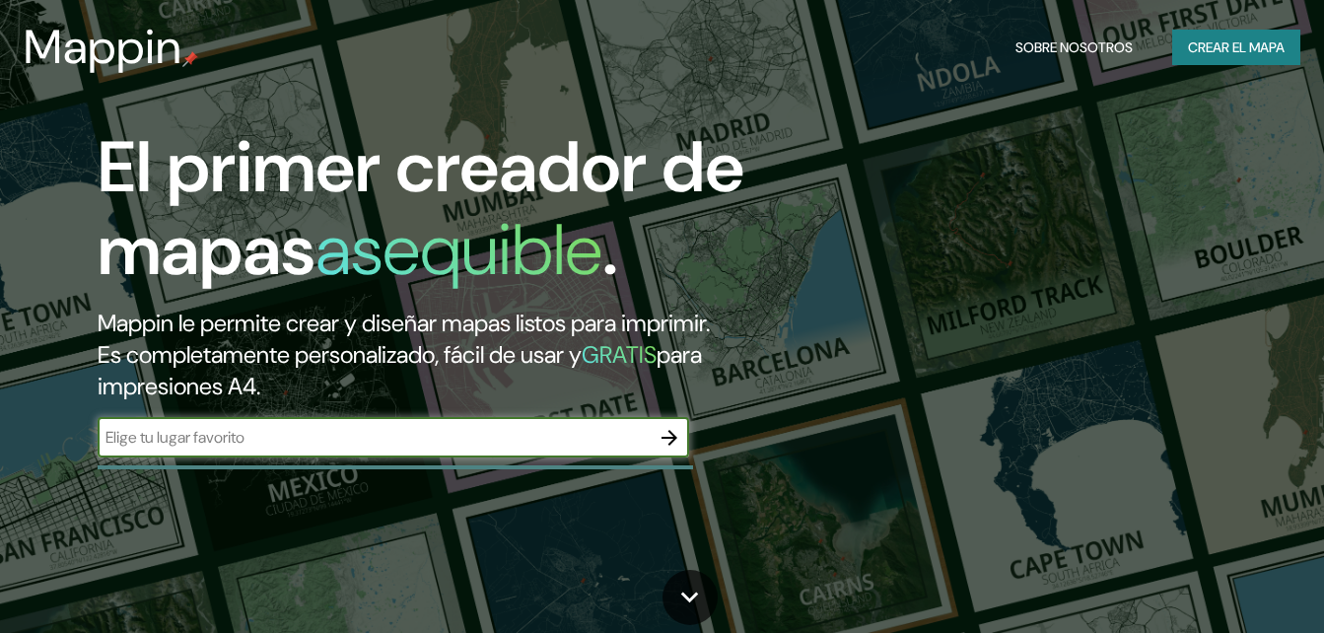
click at [1243, 46] on font "Crear el mapa" at bounding box center [1236, 47] width 97 height 25
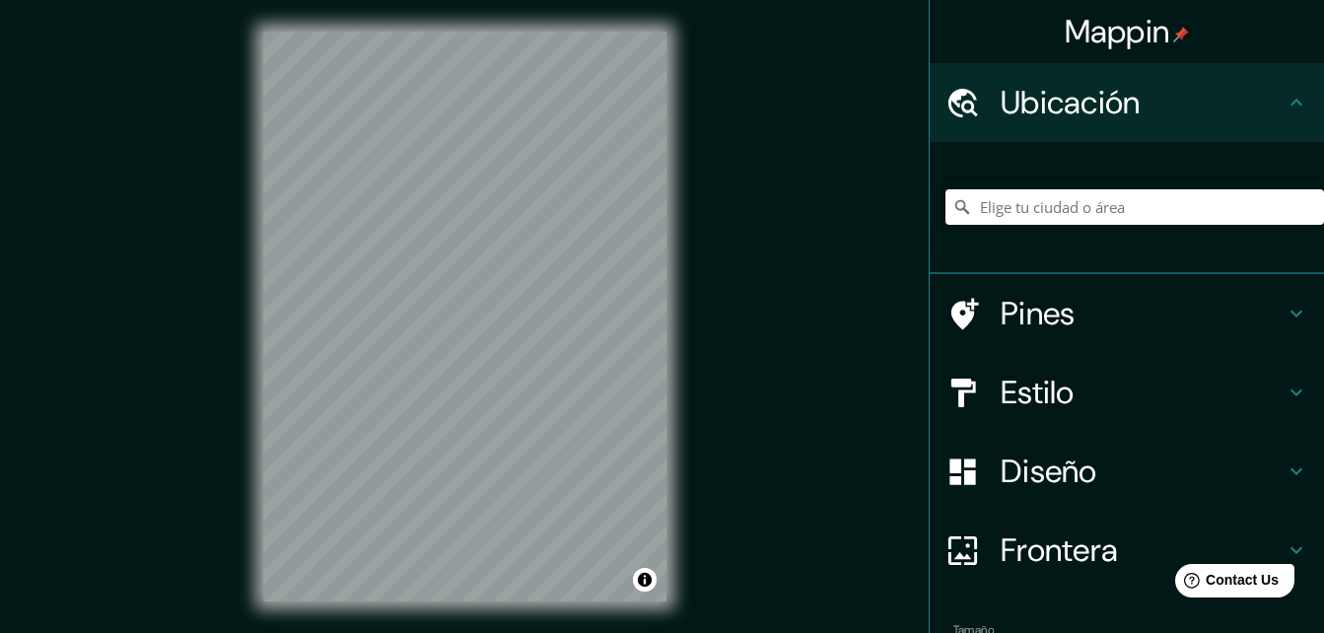
click at [722, 293] on div "Mappin Ubicación Pines Estilo Diseño Frontera Elige un borde. Sugerencia : pued…" at bounding box center [662, 332] width 1324 height 664
click at [220, 353] on div "Mappin Ubicación Pines Estilo Diseño Frontera Elige un borde. Sugerencia : pued…" at bounding box center [662, 332] width 1324 height 664
click at [1160, 374] on h4 "Estilo" at bounding box center [1143, 392] width 284 height 39
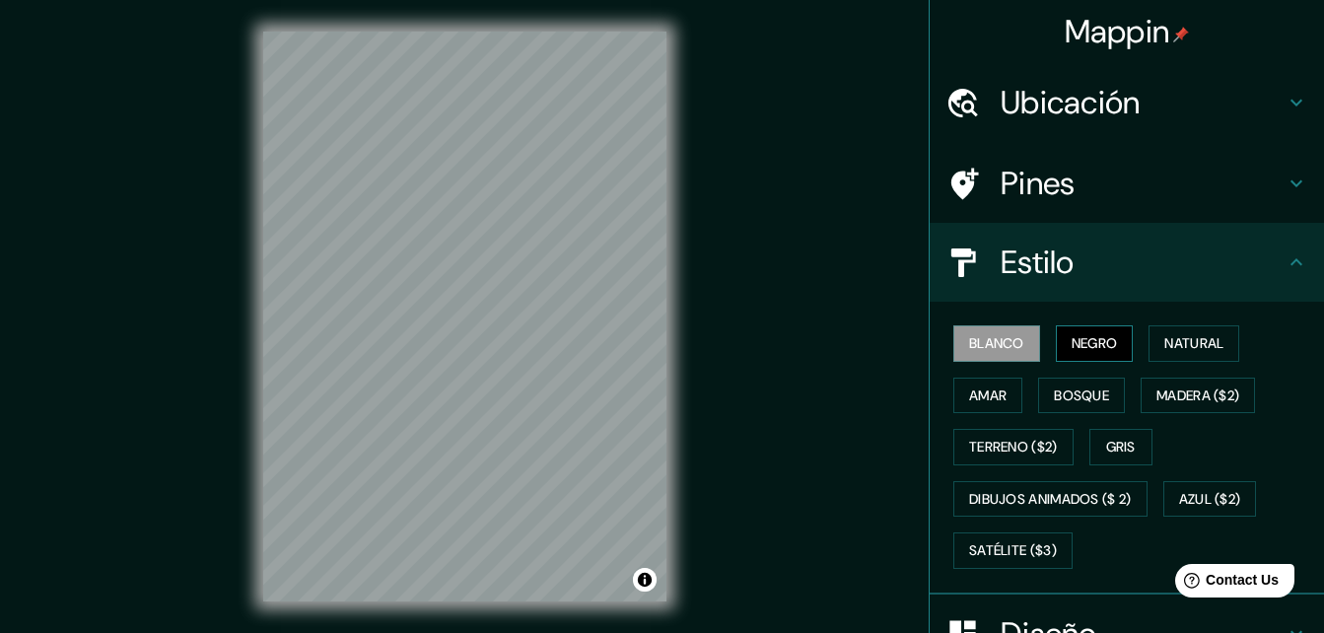
click at [1086, 358] on button "Negro" at bounding box center [1095, 343] width 78 height 36
click at [1004, 338] on font "Blanco" at bounding box center [996, 343] width 55 height 25
click at [1072, 342] on font "Negro" at bounding box center [1095, 343] width 46 height 25
click at [1165, 333] on font "Natural" at bounding box center [1193, 343] width 59 height 25
click at [979, 335] on font "Blanco" at bounding box center [996, 343] width 55 height 25
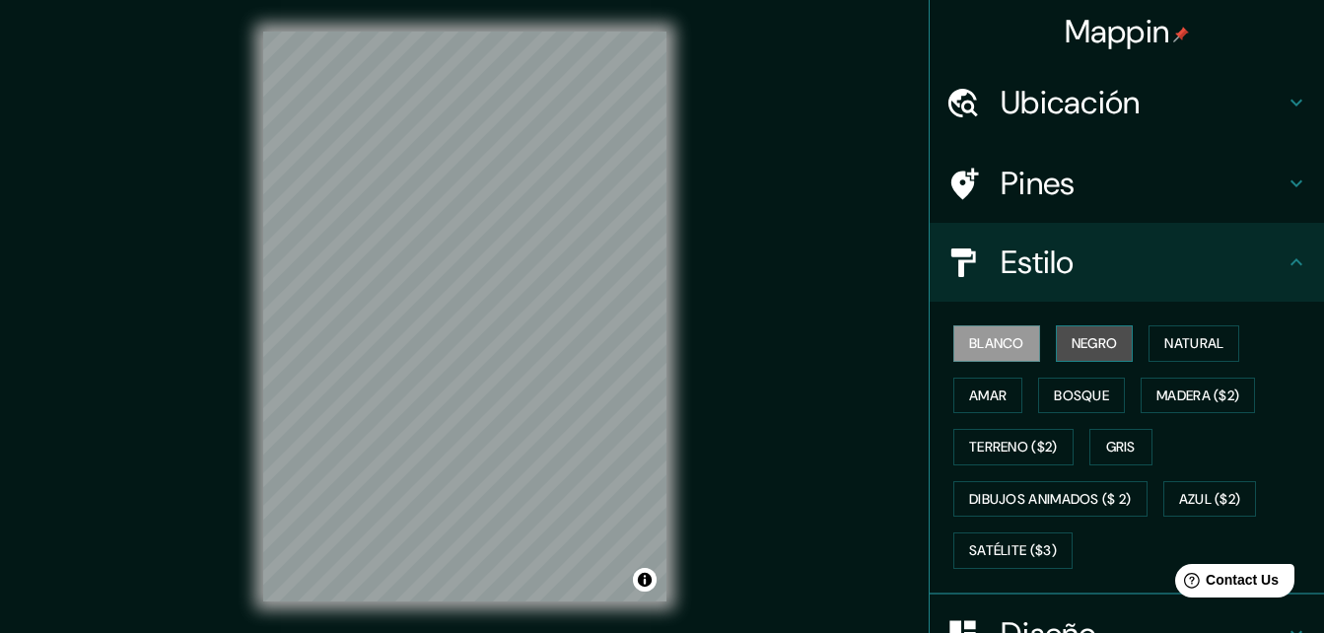
click at [1072, 340] on font "Negro" at bounding box center [1095, 343] width 46 height 25
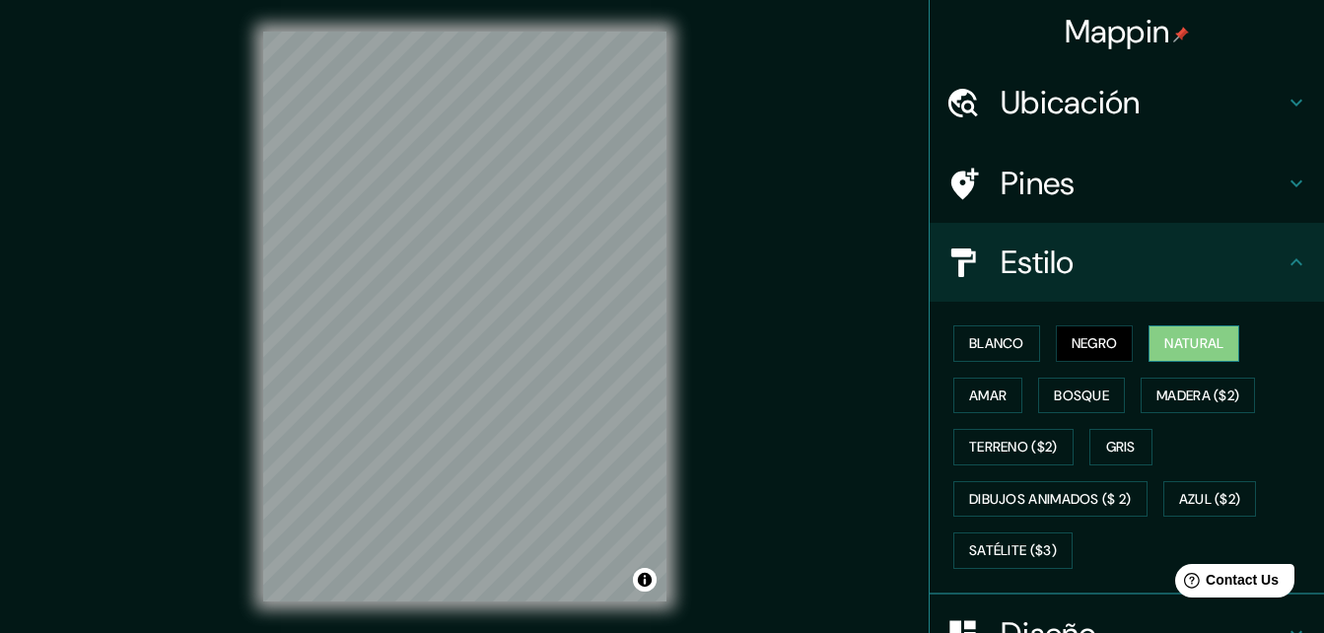
click at [1206, 342] on font "Natural" at bounding box center [1193, 343] width 59 height 25
click at [989, 335] on font "Blanco" at bounding box center [996, 343] width 55 height 25
click at [1080, 331] on font "Negro" at bounding box center [1095, 343] width 46 height 25
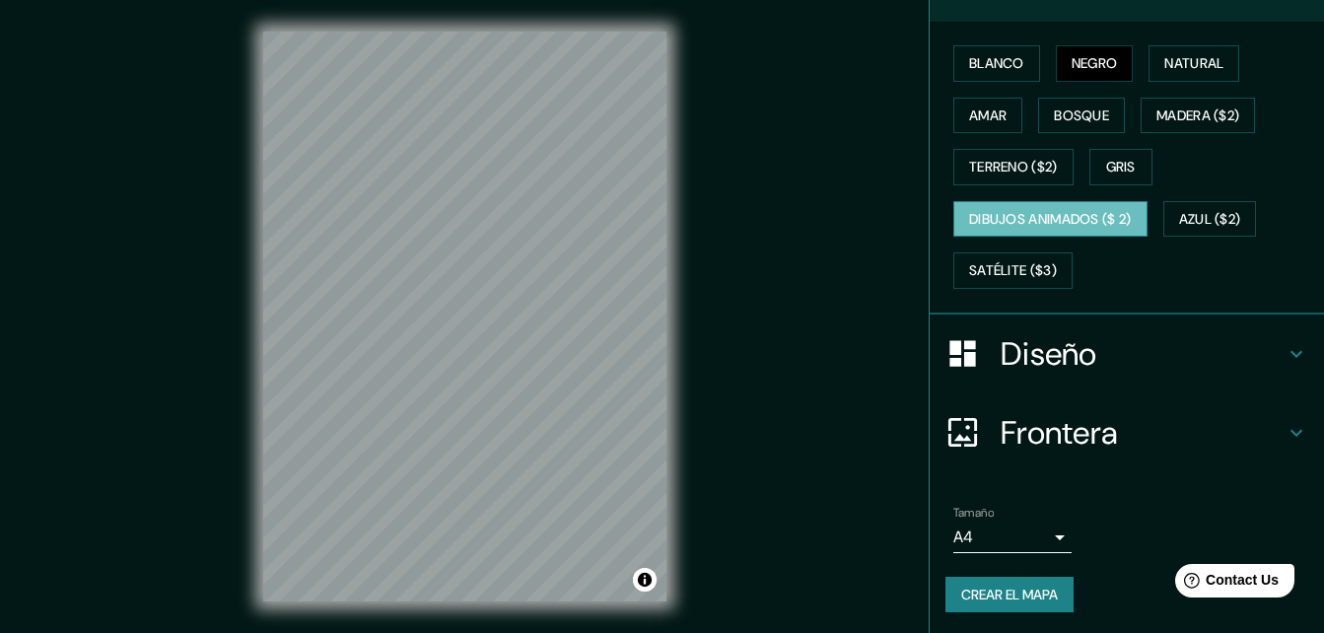
scroll to position [283, 0]
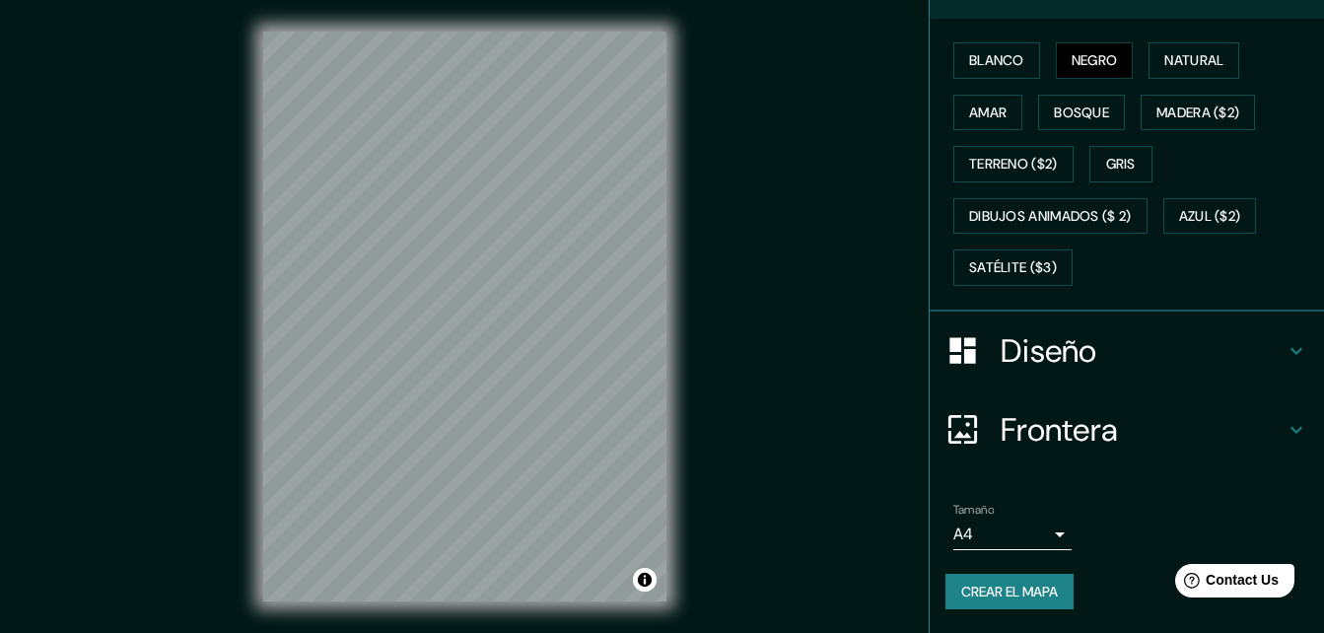
click at [1020, 539] on body "Mappin Ubicación Pines Estilo Blanco Negro Natural [PERSON_NAME] ($2) Terreno (…" at bounding box center [662, 316] width 1324 height 633
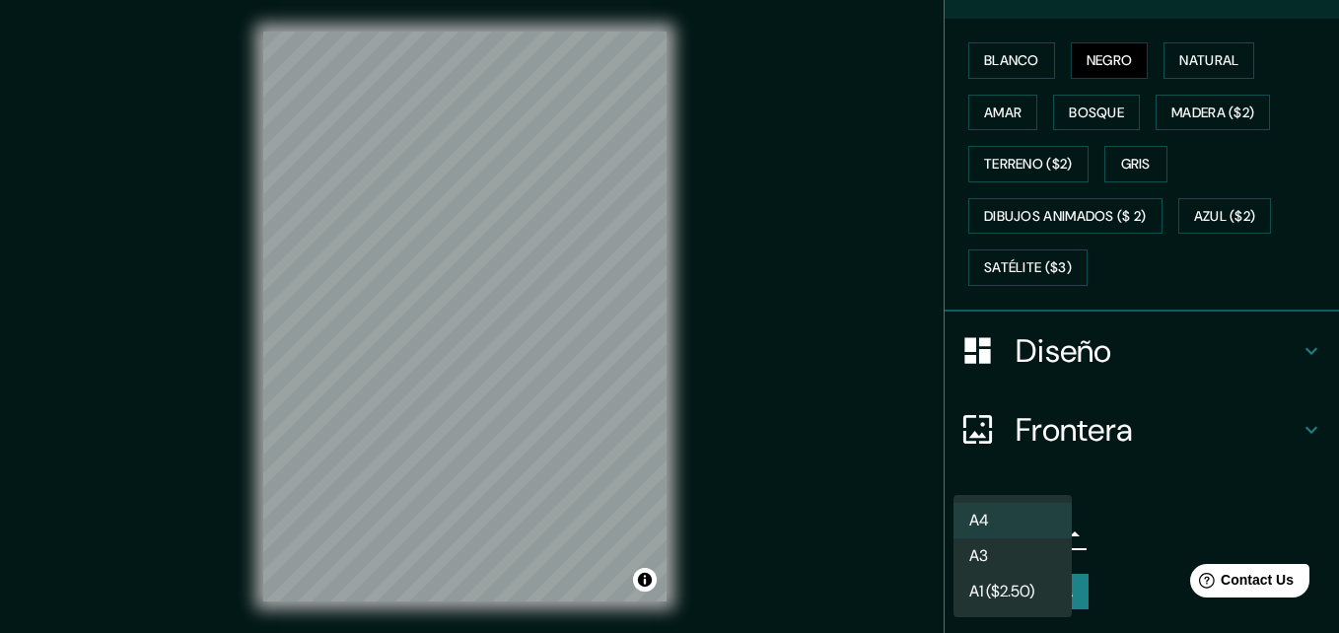
click at [1024, 554] on li "A3" at bounding box center [1012, 555] width 118 height 35
type input "a4"
